Goal: Task Accomplishment & Management: Complete application form

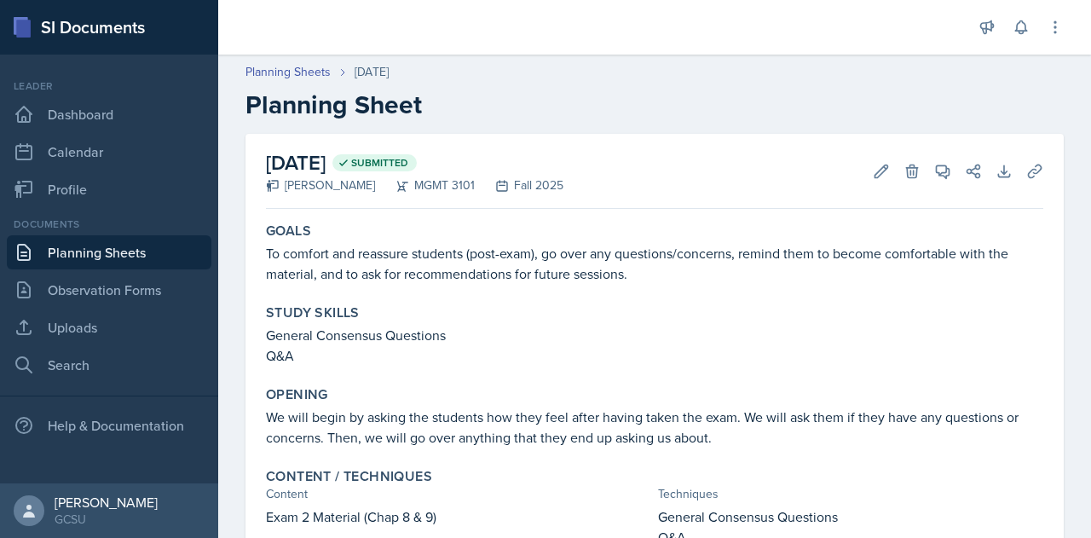
click at [116, 248] on link "Planning Sheets" at bounding box center [109, 252] width 205 height 34
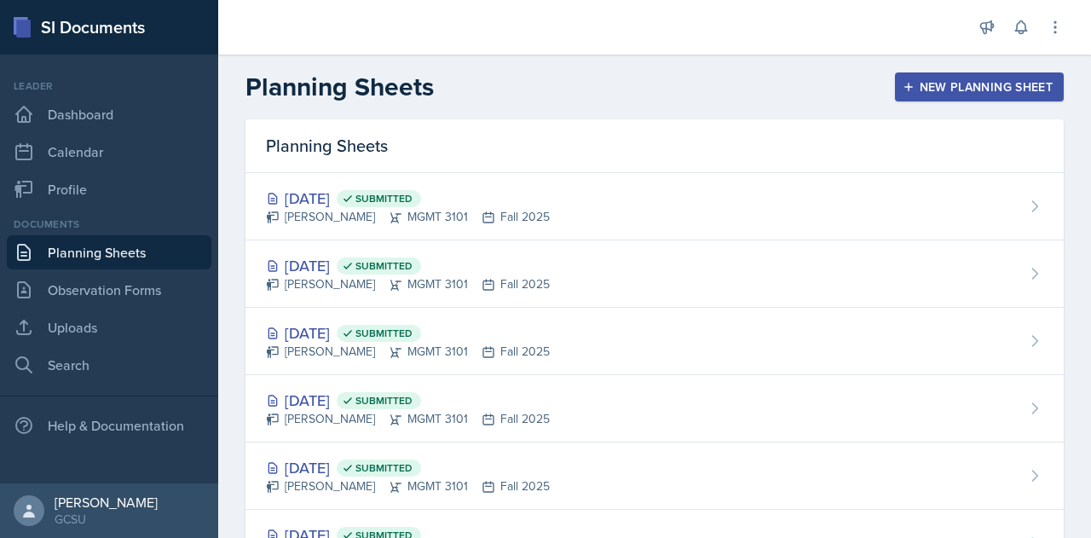
click at [947, 87] on div "New Planning Sheet" at bounding box center [979, 87] width 147 height 14
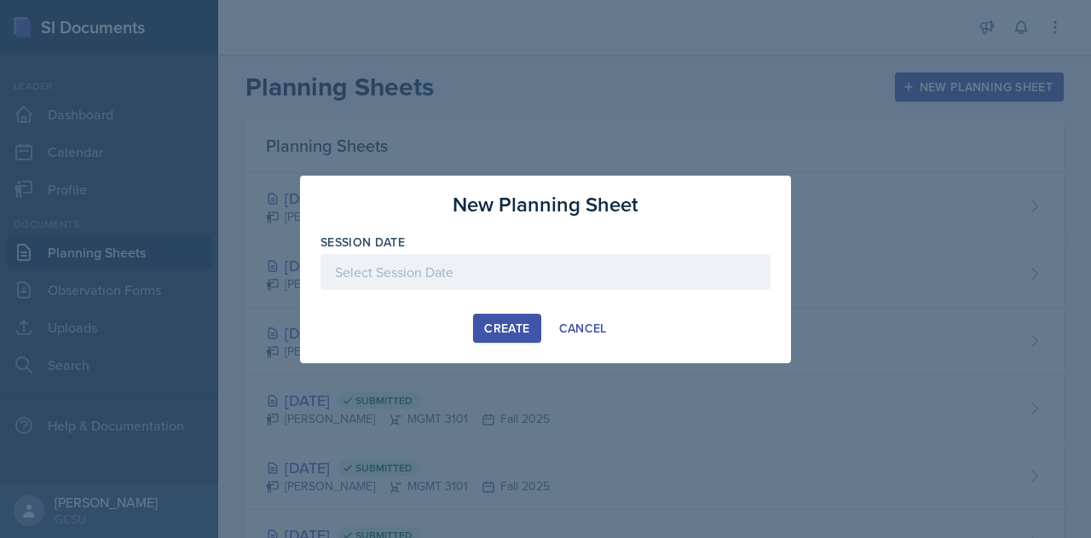
click at [487, 267] on div at bounding box center [545, 272] width 450 height 36
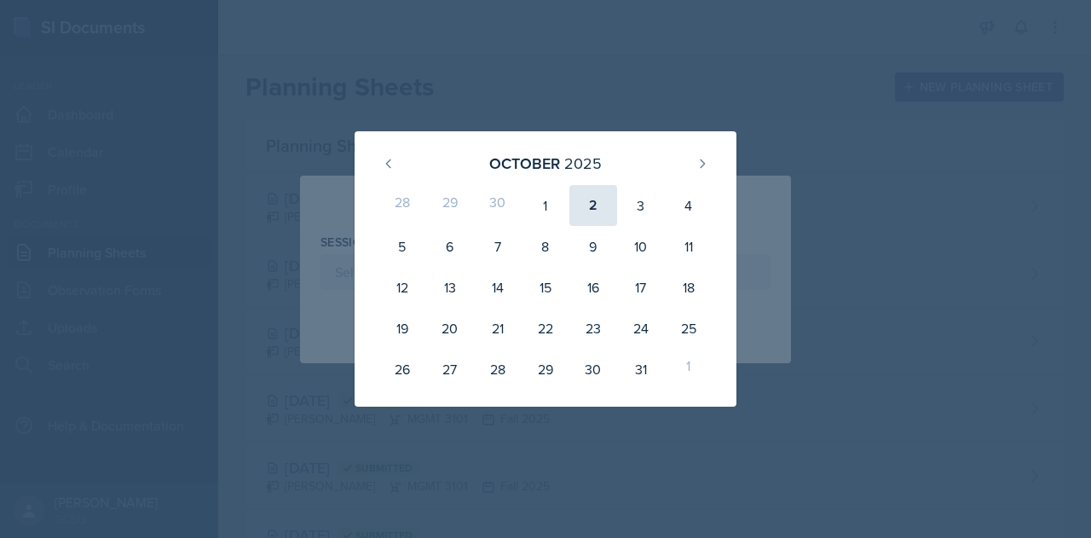
click at [604, 205] on div "2" at bounding box center [593, 205] width 48 height 41
type input "[DATE]"
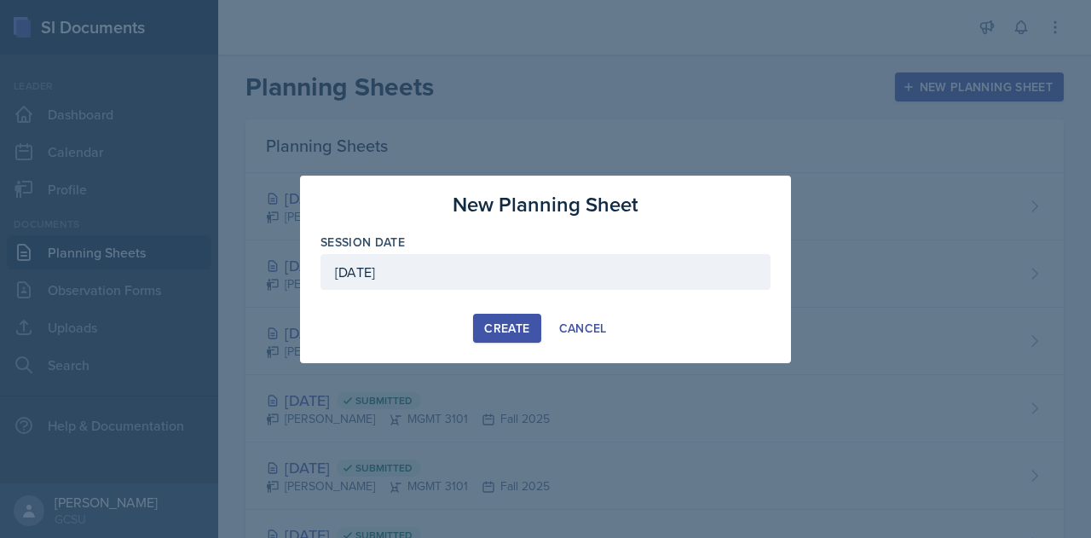
click at [488, 321] on div "Create" at bounding box center [506, 328] width 45 height 14
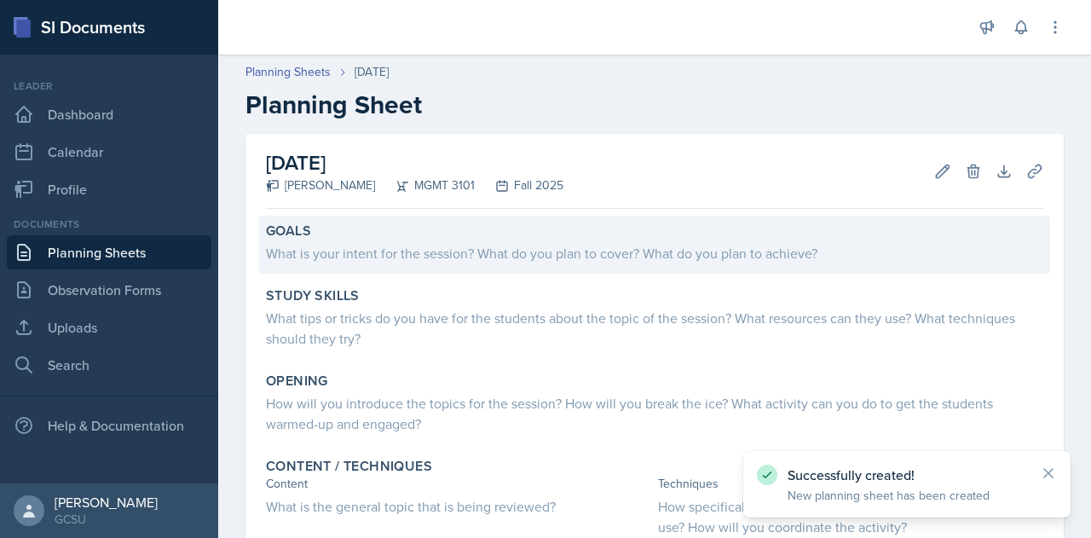
click at [435, 260] on div "What is your intent for the session? What do you plan to cover? What do you pla…" at bounding box center [654, 253] width 777 height 20
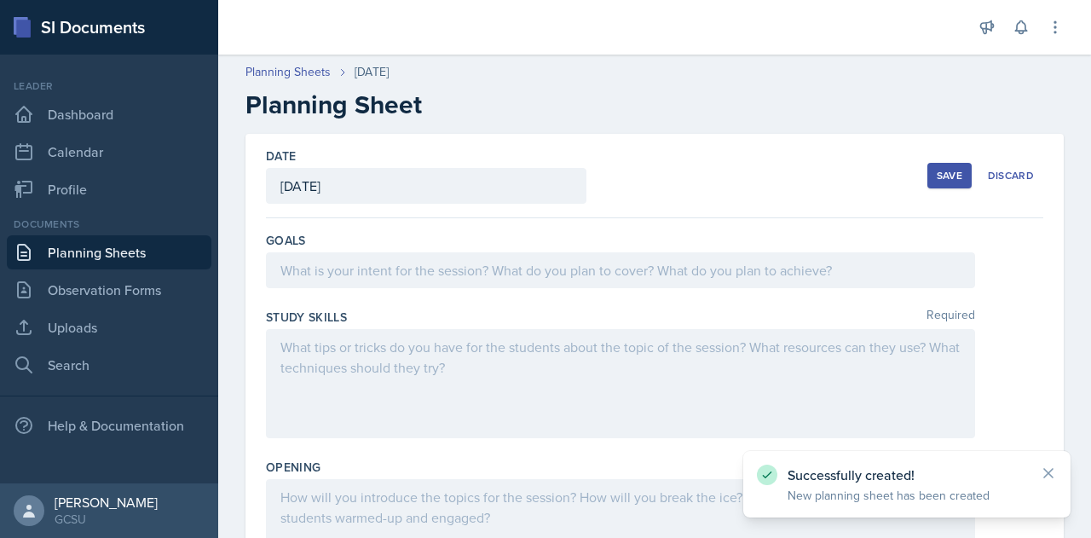
click at [384, 279] on div at bounding box center [620, 270] width 709 height 36
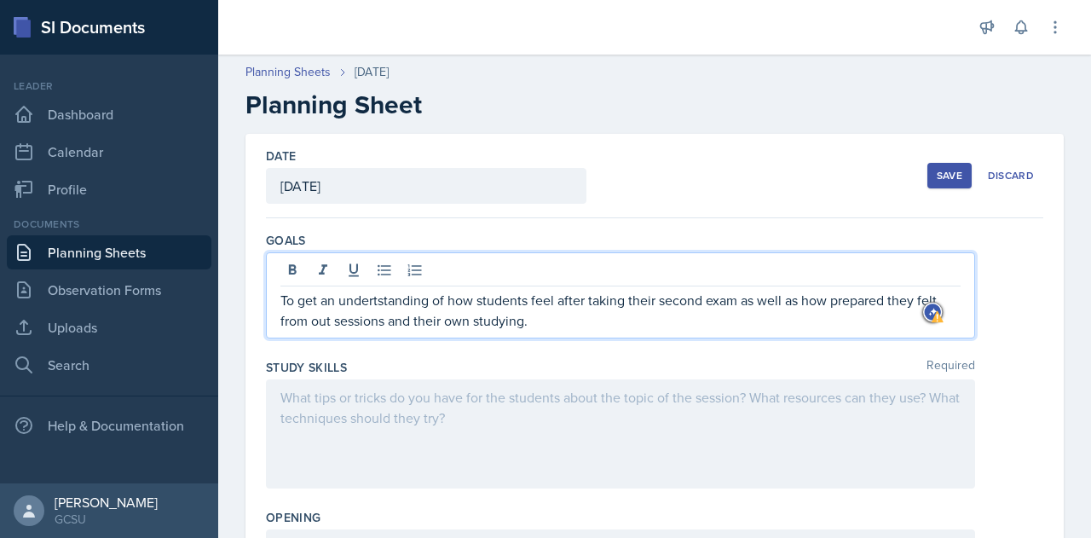
click at [389, 293] on p "To get an undertstanding of how students feel after taking their second exam as…" at bounding box center [620, 310] width 680 height 41
click at [334, 301] on p "To get an understanding of how students feel after taking their second exam as …" at bounding box center [620, 310] width 680 height 41
click at [566, 326] on p "First, to get understanding of how students feel after taking their second exam…" at bounding box center [620, 310] width 680 height 41
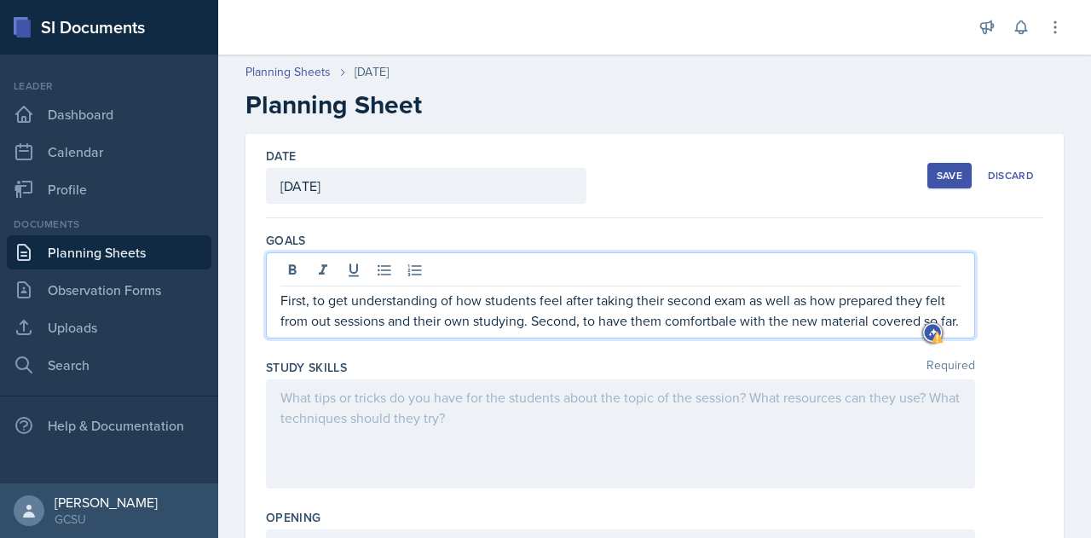
click at [697, 318] on p "First, to get understanding of how students feel after taking their second exam…" at bounding box center [620, 310] width 680 height 41
click at [699, 321] on p "First, to get understanding of how students feel after taking their second exam…" at bounding box center [620, 310] width 680 height 41
click at [734, 325] on p "First, to get understanding of how students feel after taking their second exam…" at bounding box center [620, 310] width 680 height 41
click at [389, 297] on p "First, to get understanding of how students feel after taking their second exam…" at bounding box center [620, 310] width 680 height 41
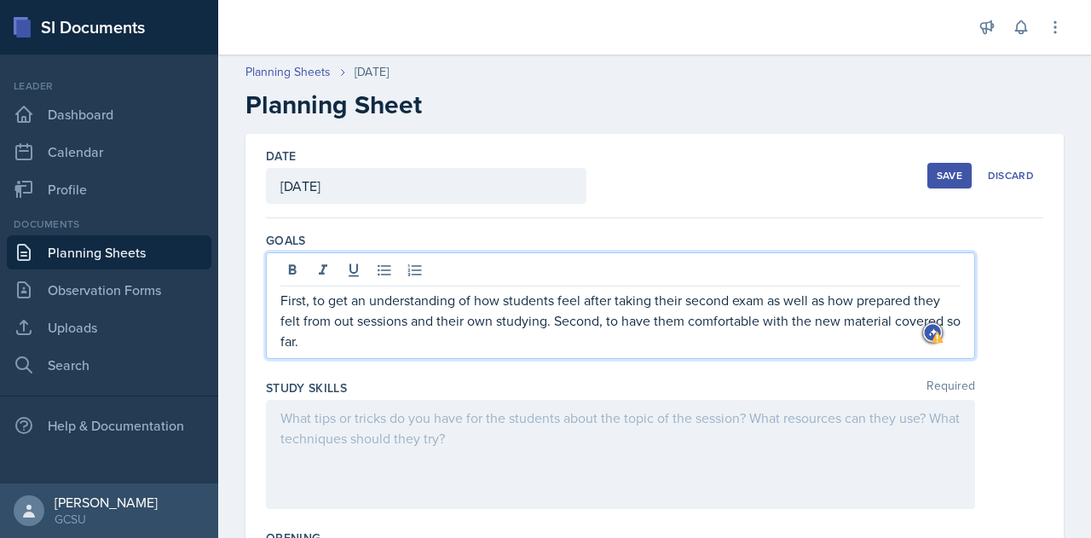
click at [776, 302] on p "First, to get an understanding of how students feel after taking their second e…" at bounding box center [620, 320] width 680 height 61
click at [344, 324] on p "First, to get an understanding of how students feel after taking their second e…" at bounding box center [620, 320] width 680 height 61
click at [346, 340] on p "First, to get an understanding of how students feel after taking their second e…" at bounding box center [620, 320] width 680 height 61
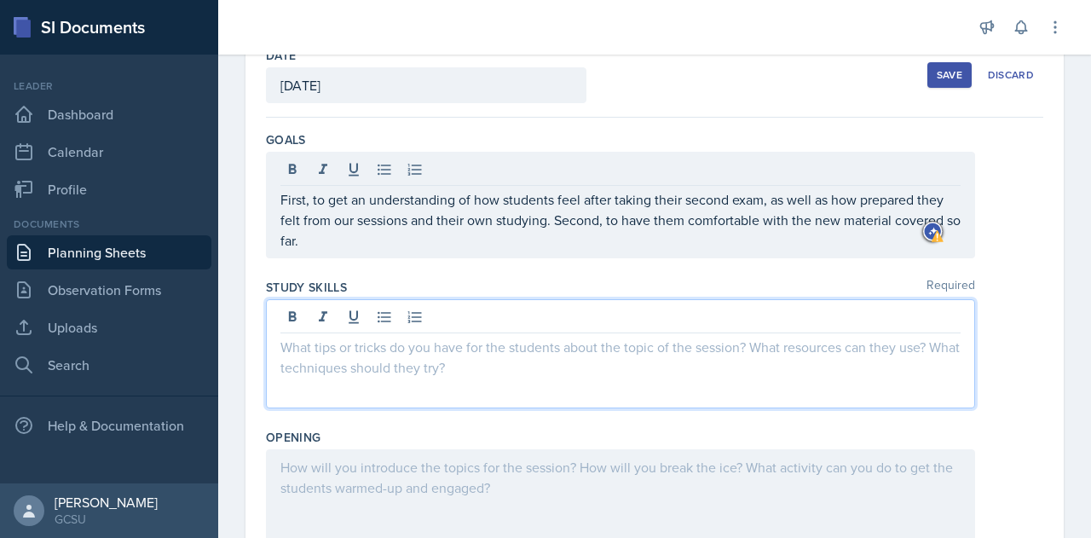
click at [324, 349] on p at bounding box center [620, 347] width 680 height 20
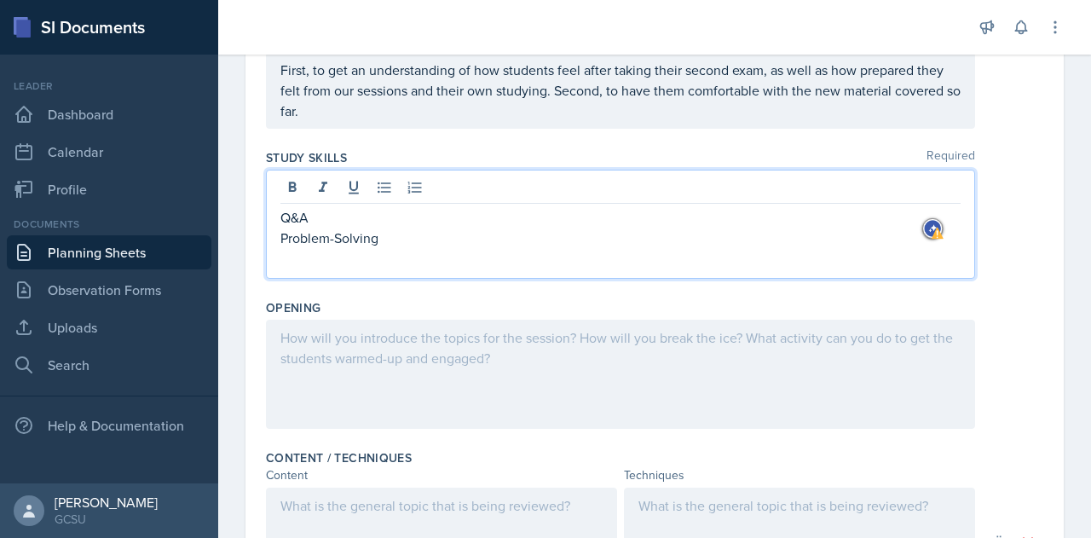
click at [324, 341] on p at bounding box center [620, 337] width 680 height 20
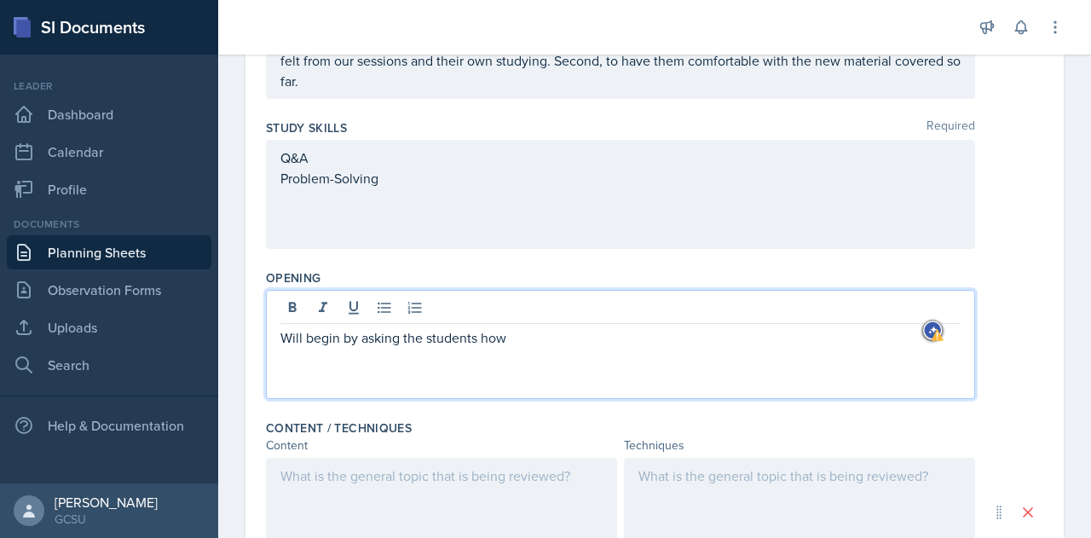
scroll to position [0, 0]
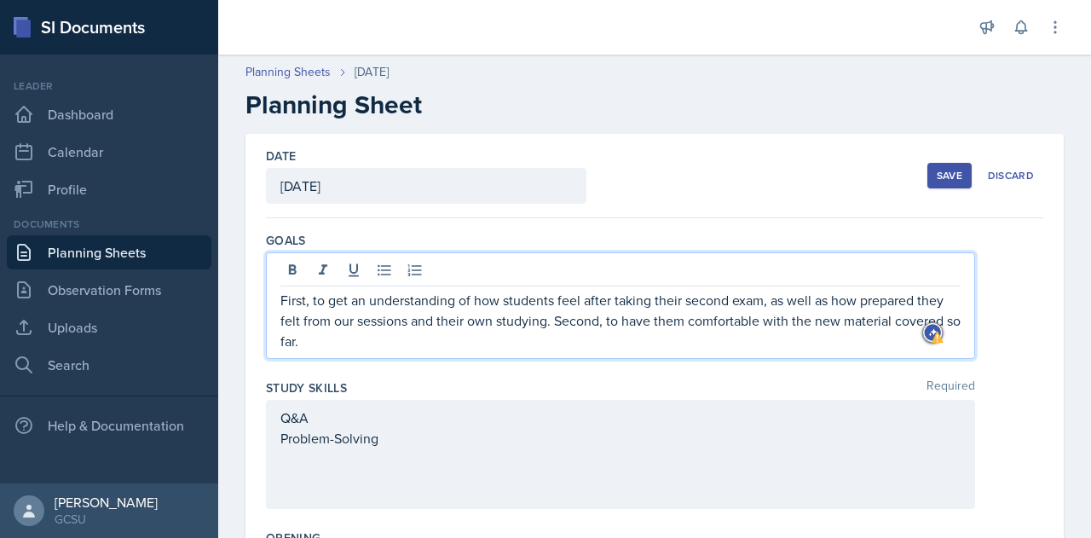
drag, startPoint x: 283, startPoint y: 271, endPoint x: 467, endPoint y: 336, distance: 195.1
click at [467, 336] on p "First, to get an understanding of how students feel after taking their second e…" at bounding box center [620, 320] width 680 height 61
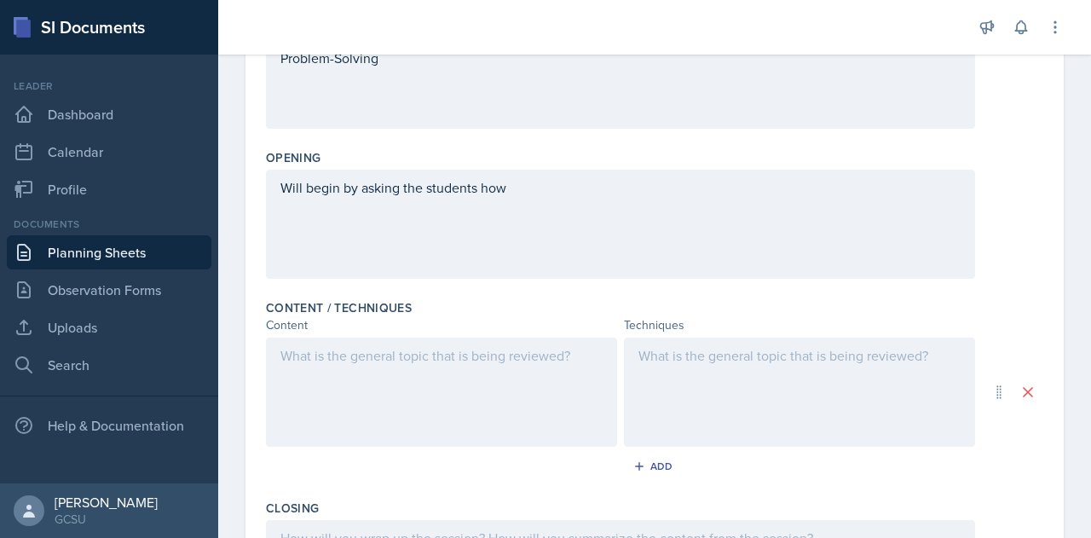
click at [518, 191] on p "Will begin by asking the students how" at bounding box center [620, 187] width 680 height 20
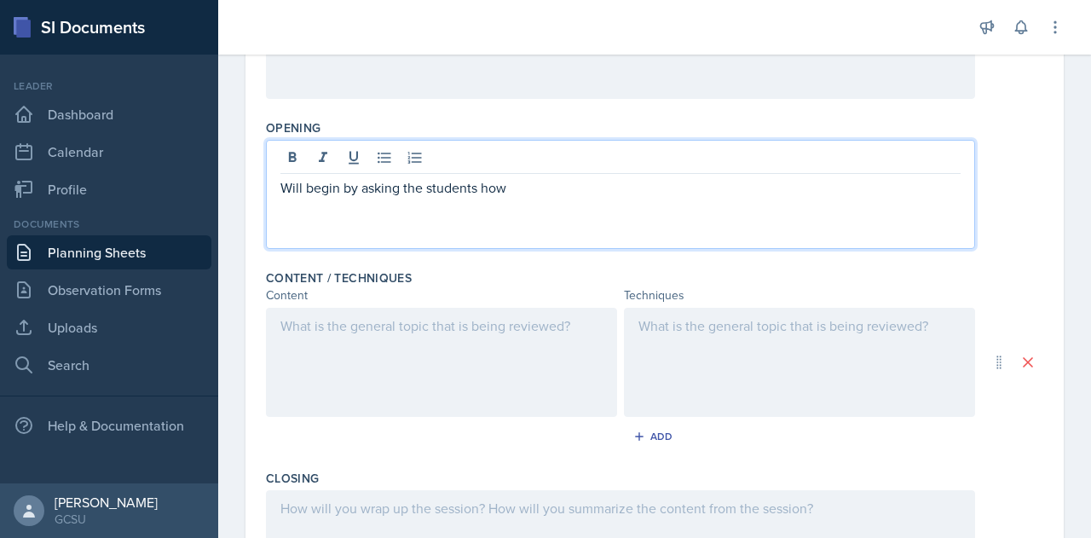
scroll to position [380, 0]
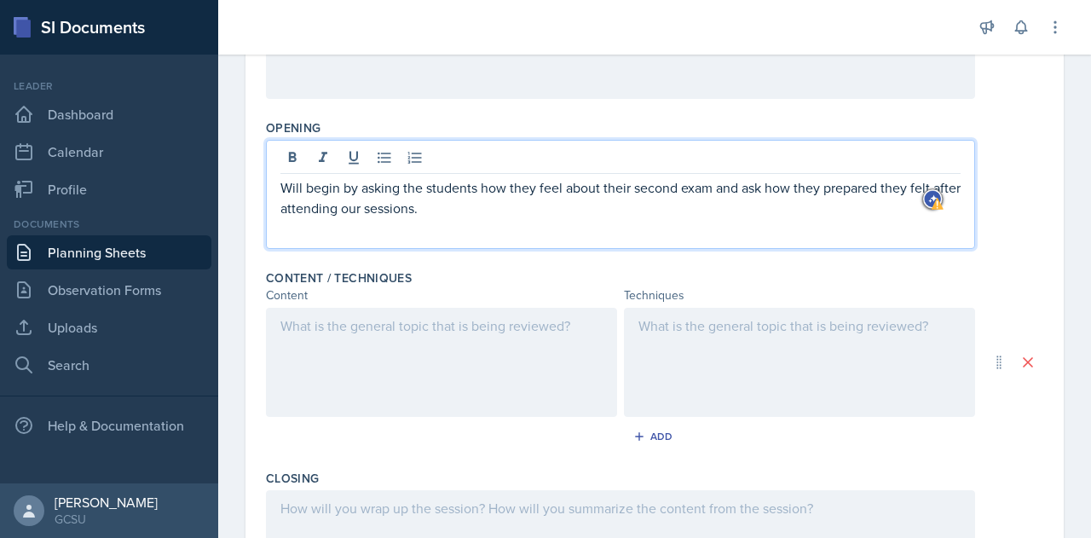
click at [728, 188] on p "Will begin by asking the students how they feel about their second exam and ask…" at bounding box center [620, 197] width 680 height 41
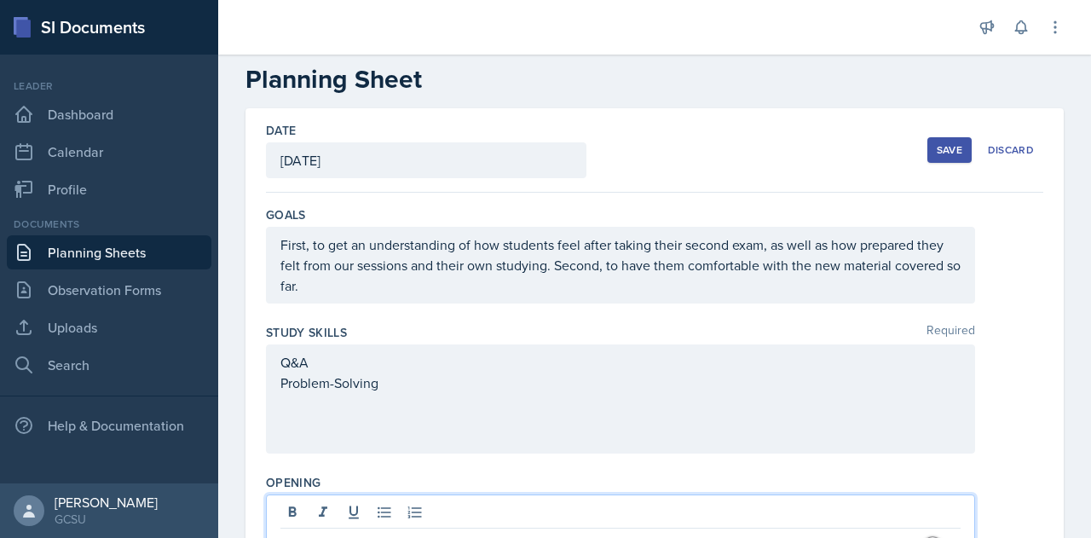
scroll to position [55, 0]
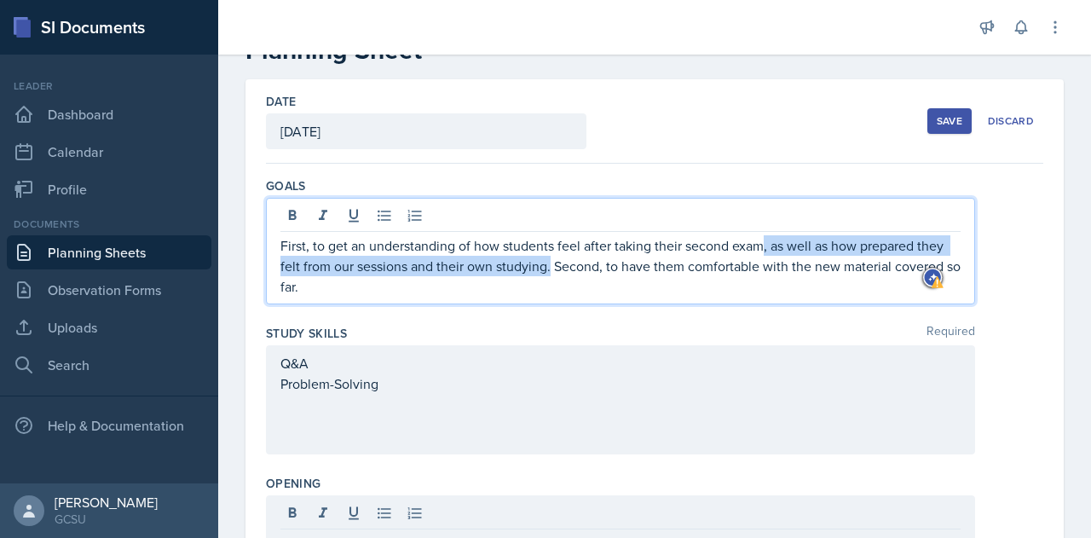
drag, startPoint x: 551, startPoint y: 266, endPoint x: 764, endPoint y: 249, distance: 212.9
click at [764, 249] on p "First, to get an understanding of how students feel after taking their second e…" at bounding box center [620, 265] width 680 height 61
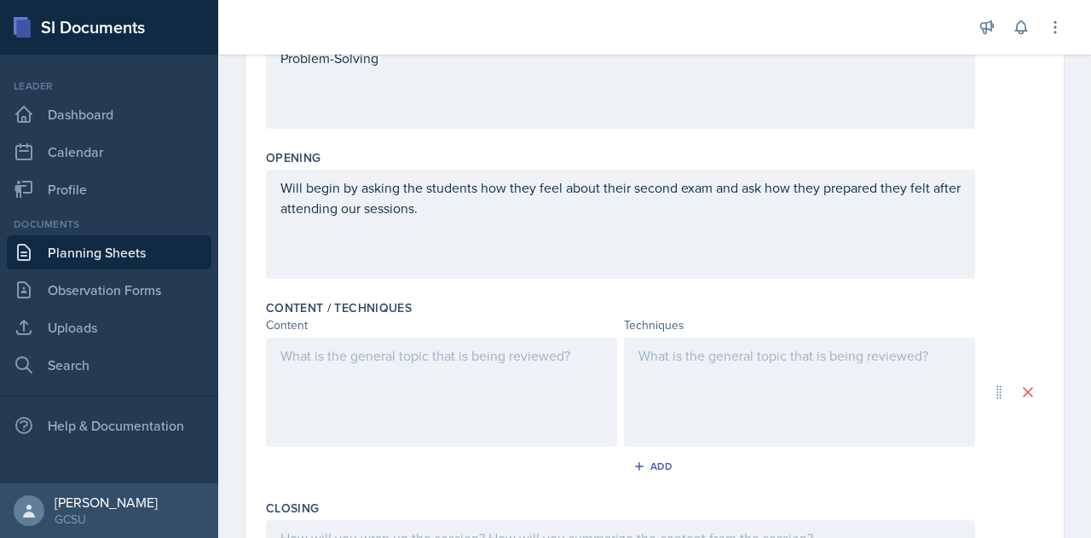
click at [488, 212] on p "Will begin by asking the students how they feel about their second exam and ask…" at bounding box center [620, 197] width 680 height 41
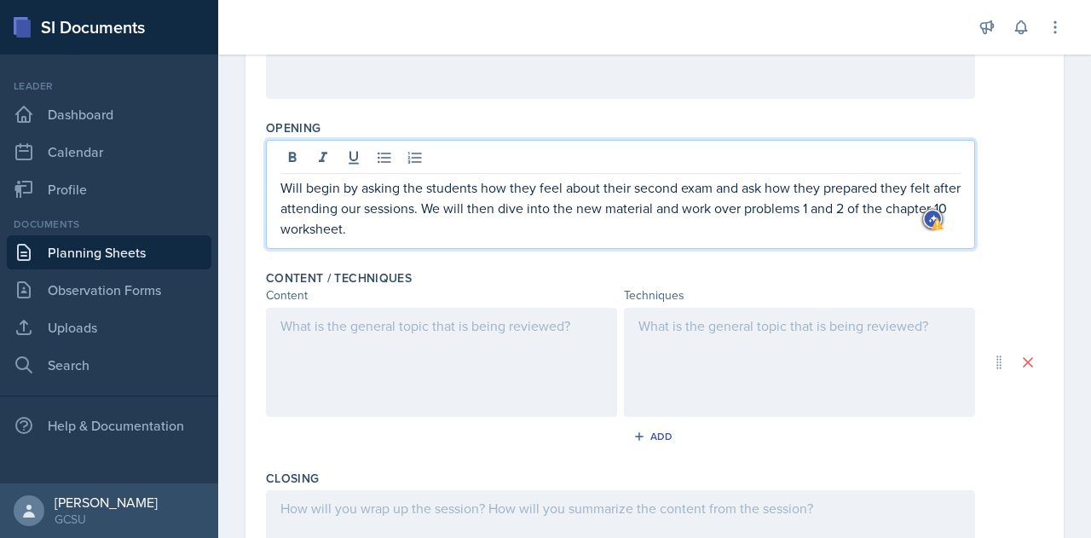
click at [411, 318] on div at bounding box center [441, 362] width 351 height 109
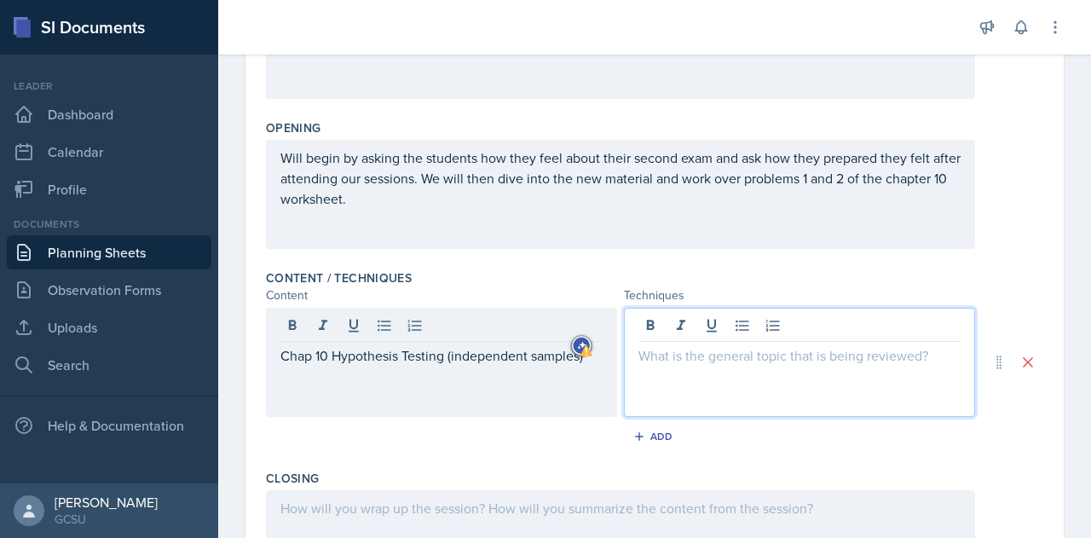
click at [699, 323] on div at bounding box center [799, 362] width 351 height 109
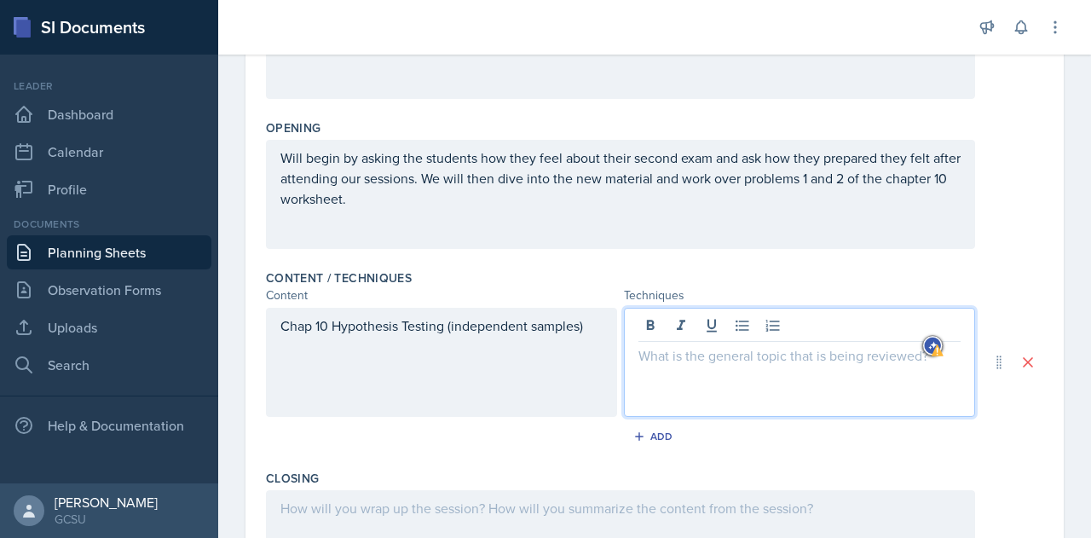
scroll to position [387, 0]
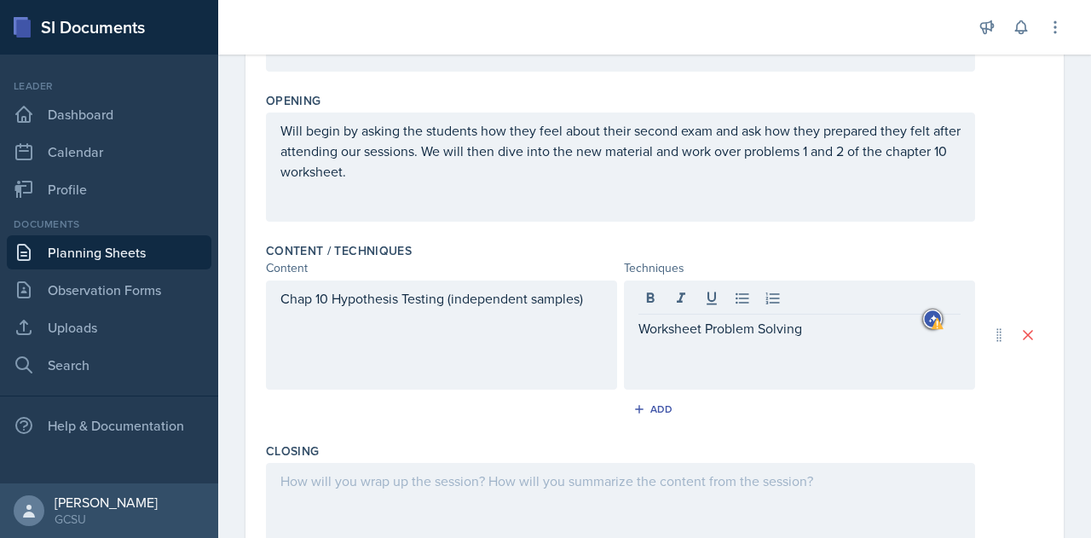
click at [713, 245] on div "Content / Techniques" at bounding box center [654, 250] width 777 height 17
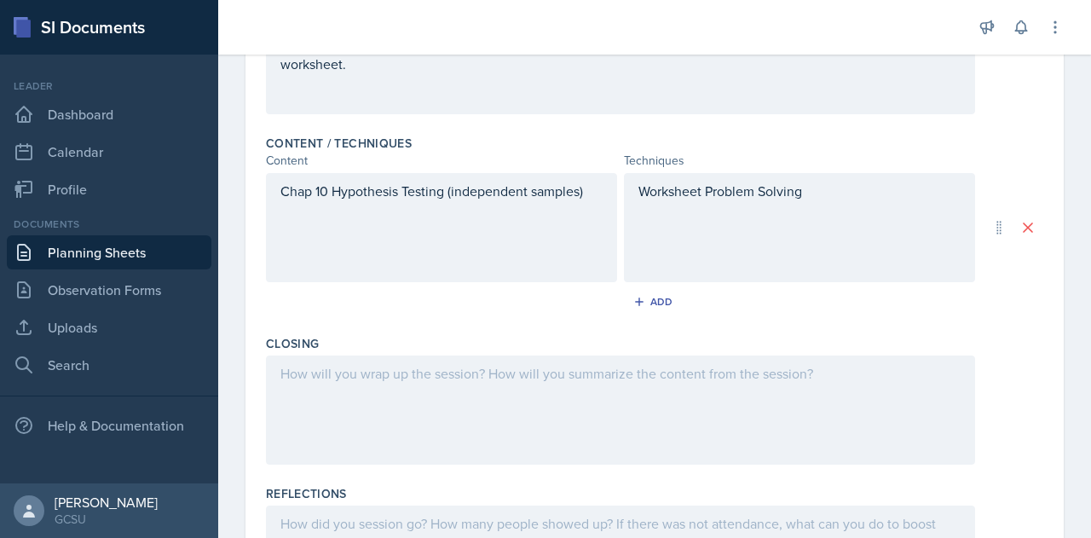
click at [397, 388] on div at bounding box center [620, 409] width 709 height 109
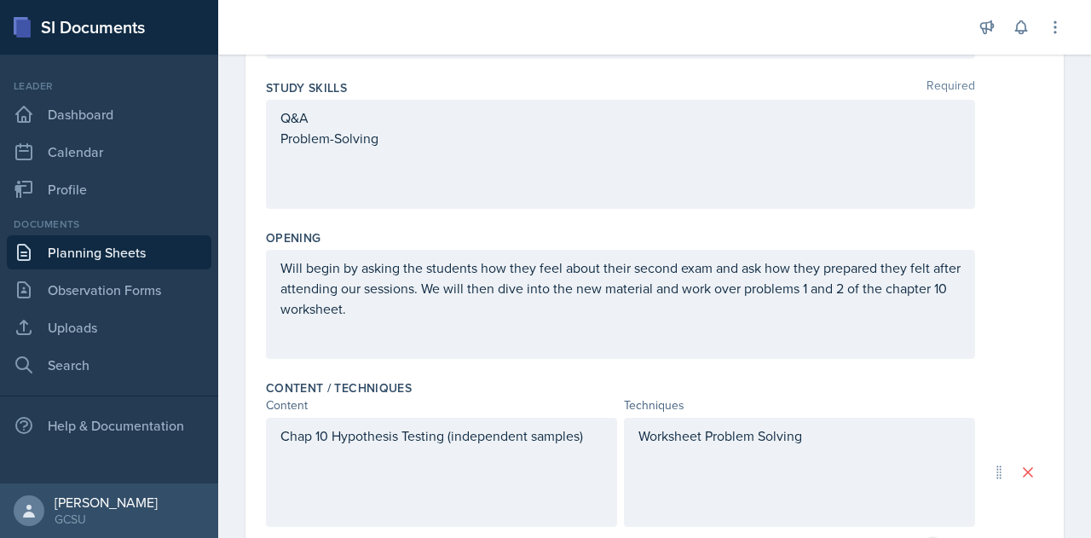
scroll to position [0, 0]
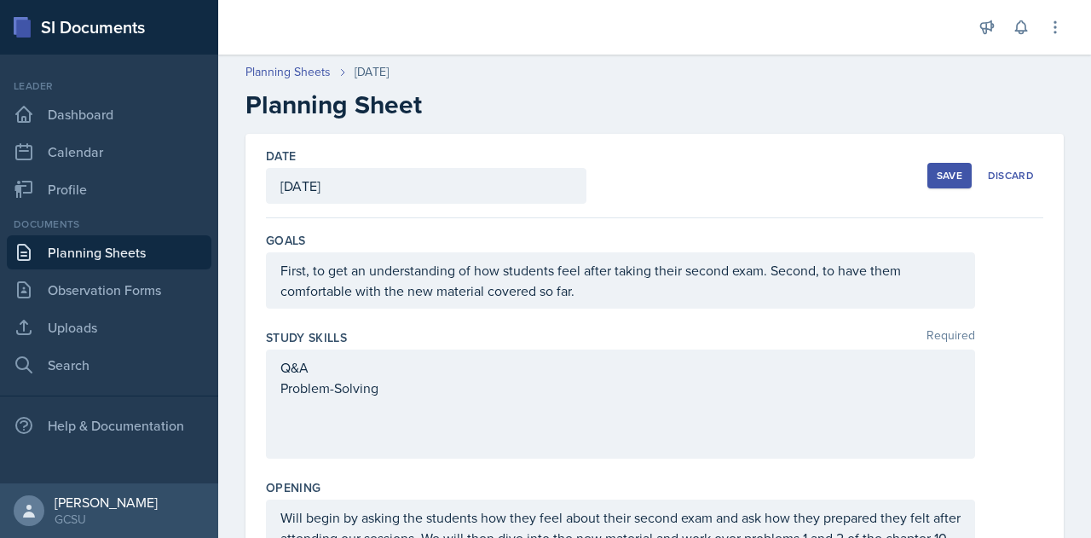
click at [937, 174] on div "Save" at bounding box center [950, 176] width 26 height 14
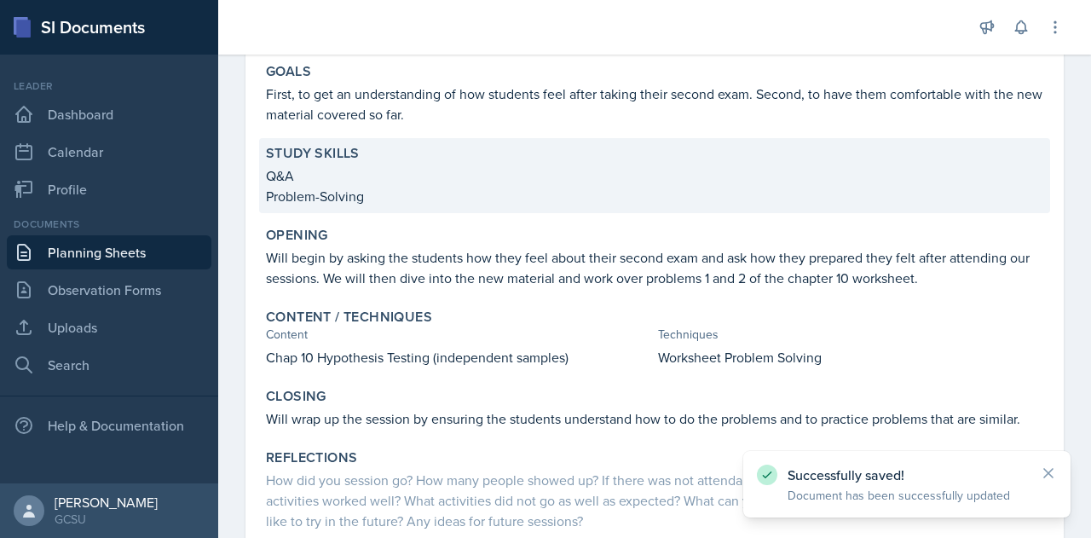
scroll to position [152, 0]
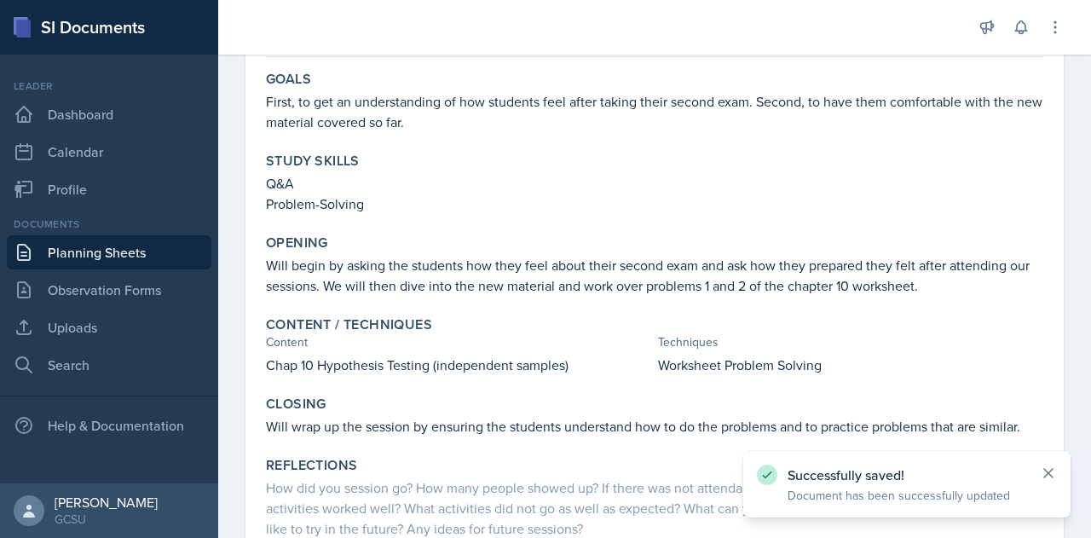
click at [1053, 473] on icon at bounding box center [1048, 472] width 17 height 17
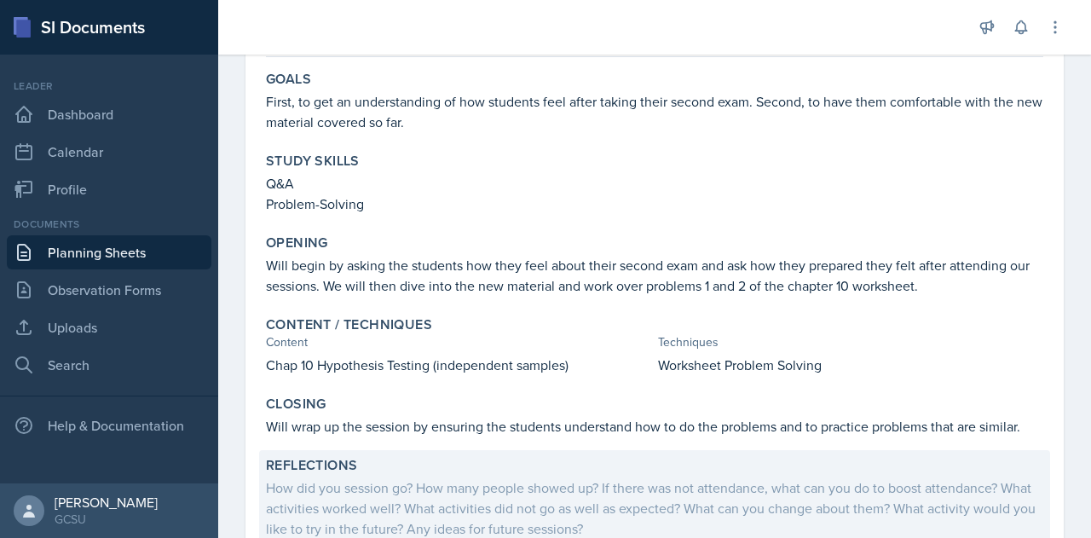
scroll to position [273, 0]
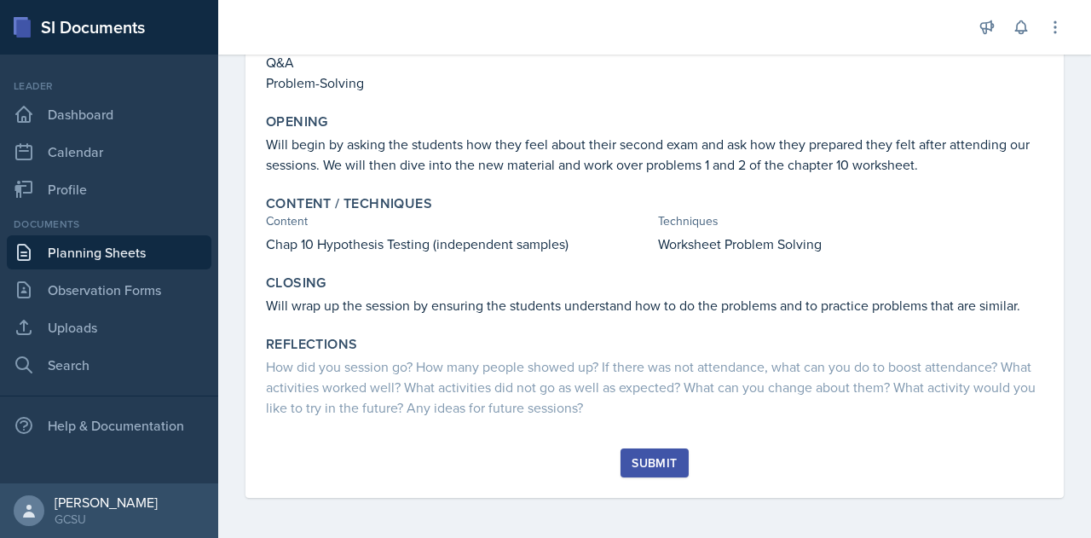
click at [661, 460] on div "Submit" at bounding box center [654, 463] width 45 height 14
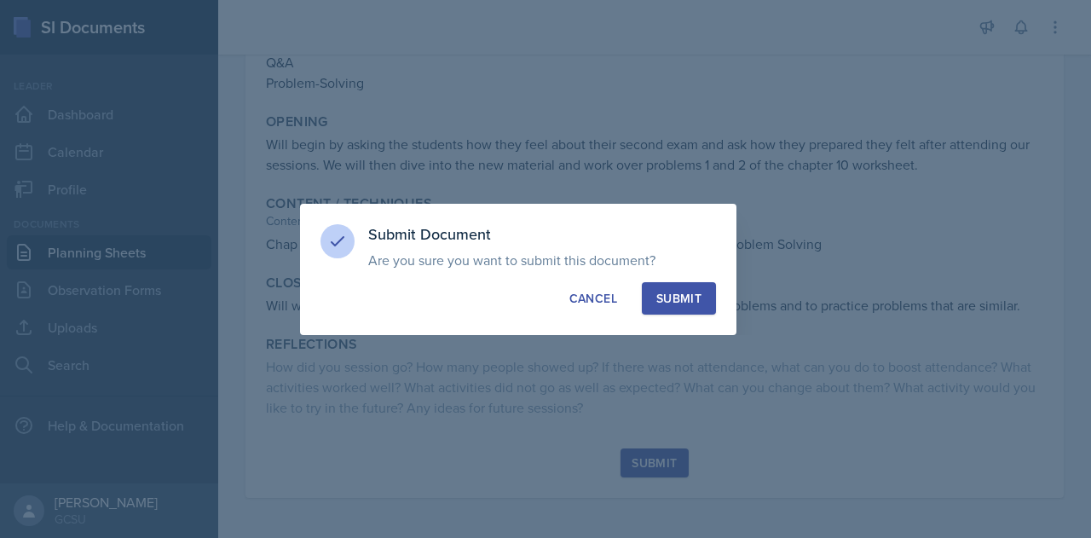
click at [673, 291] on div "Submit" at bounding box center [678, 298] width 45 height 17
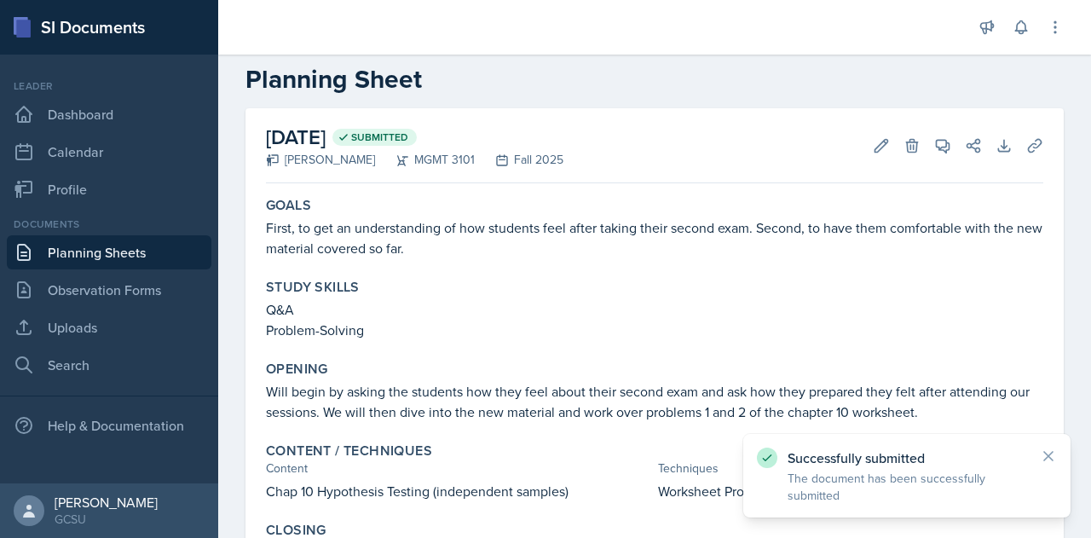
scroll to position [0, 0]
